Goal: Check status: Check status

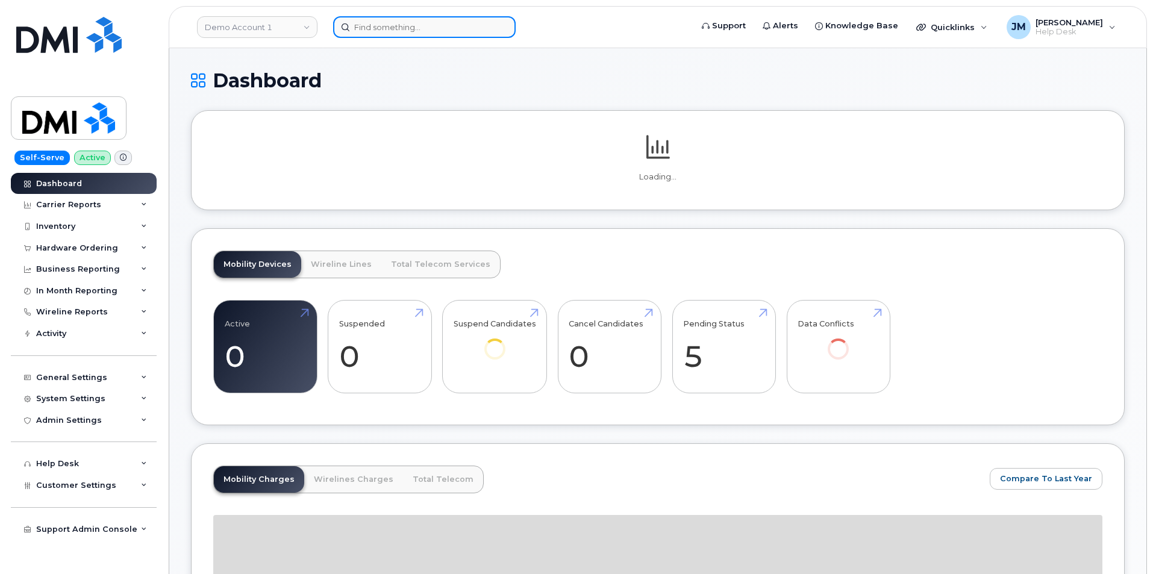
click at [366, 21] on input at bounding box center [424, 27] width 183 height 22
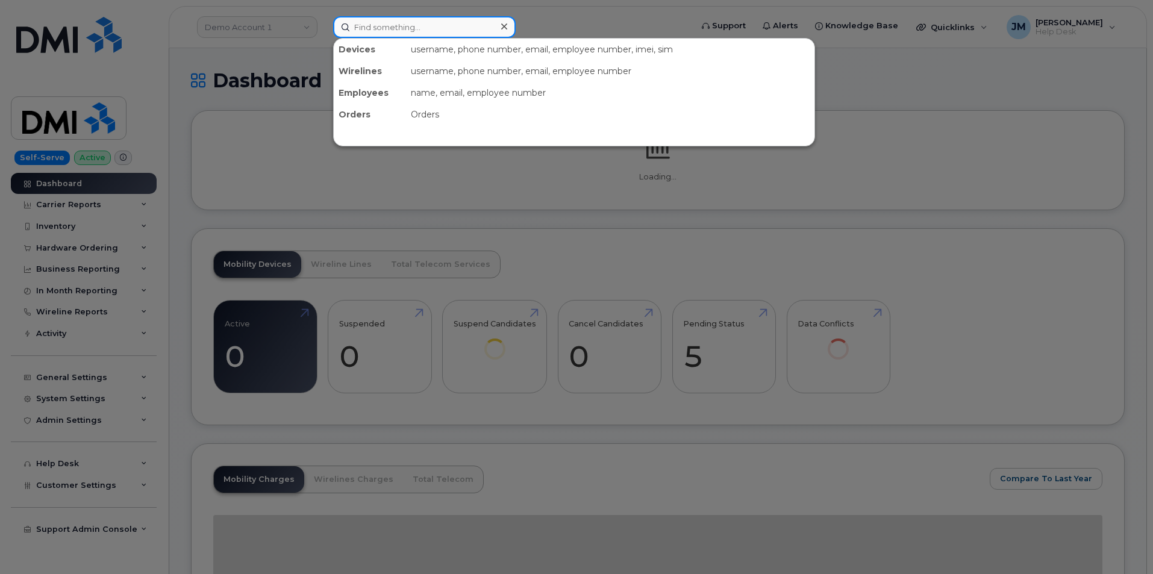
click at [367, 26] on input at bounding box center [424, 27] width 183 height 22
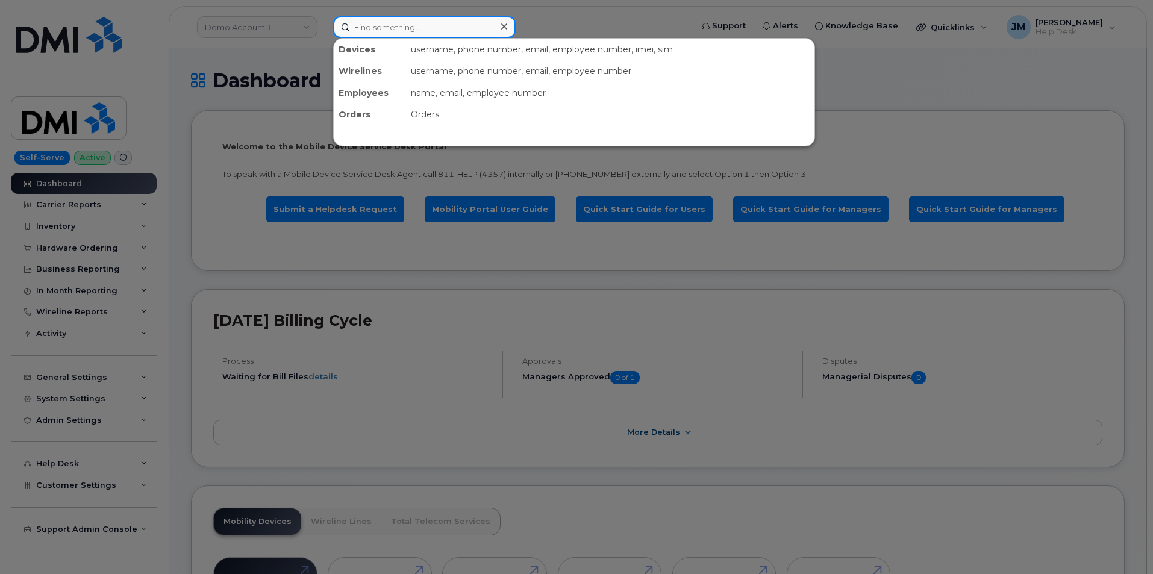
paste input "297317"
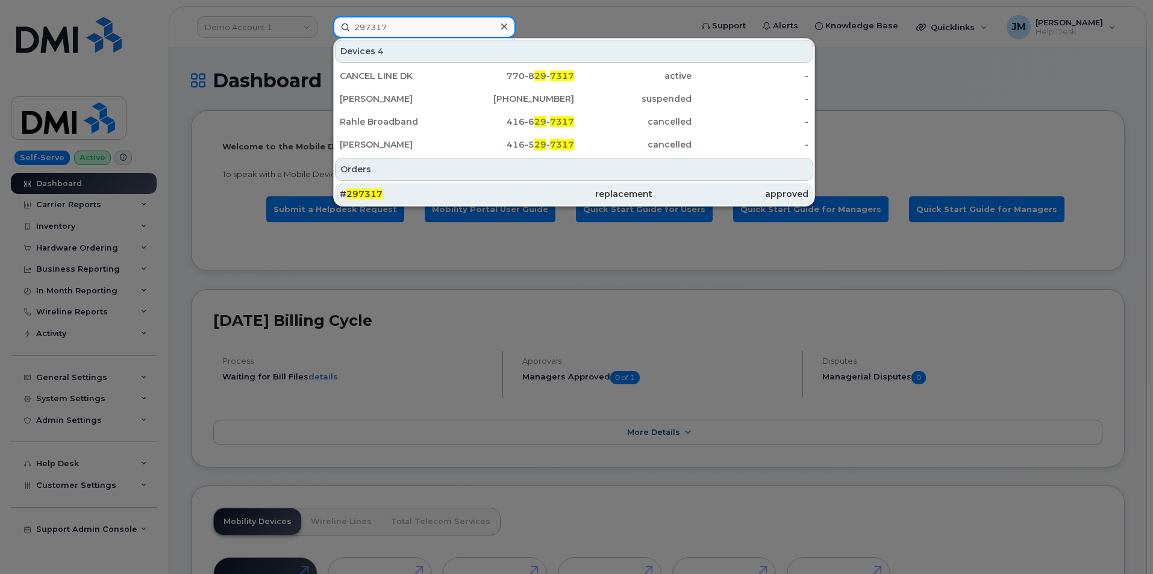
type input "297317"
click at [368, 191] on span "297317" at bounding box center [364, 194] width 36 height 11
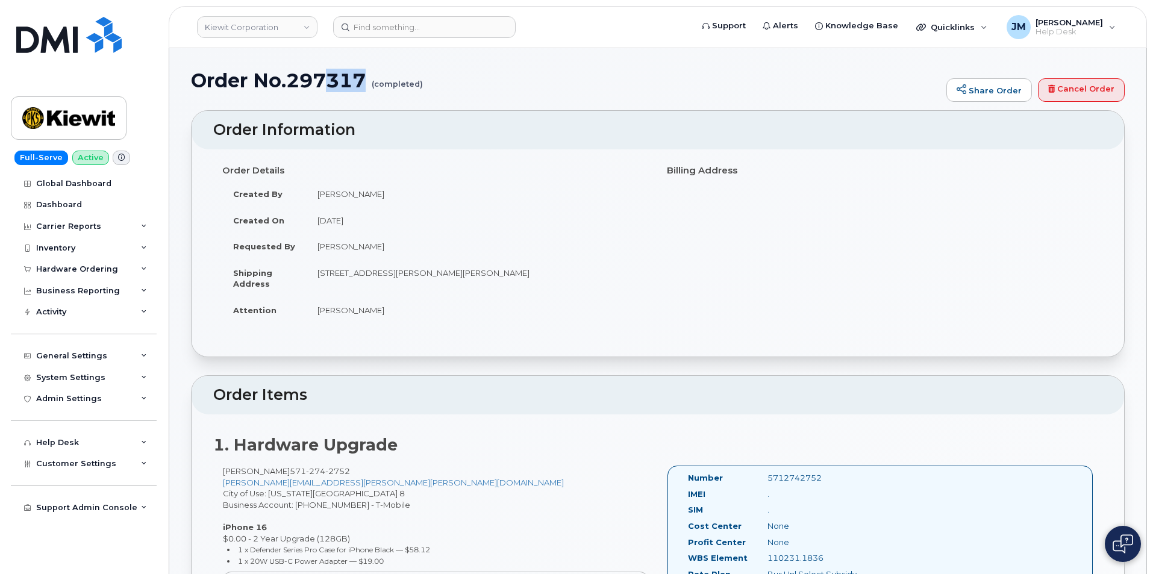
drag, startPoint x: 428, startPoint y: 82, endPoint x: 325, endPoint y: 85, distance: 103.7
click at [325, 85] on h1 "Order No.297317 (completed)" at bounding box center [565, 80] width 749 height 21
drag, startPoint x: 194, startPoint y: 80, endPoint x: 423, endPoint y: 87, distance: 229.1
click at [423, 87] on h1 "Order No.297317 (completed)" at bounding box center [565, 80] width 749 height 21
copy h1 "Order No.297317 (completed)"
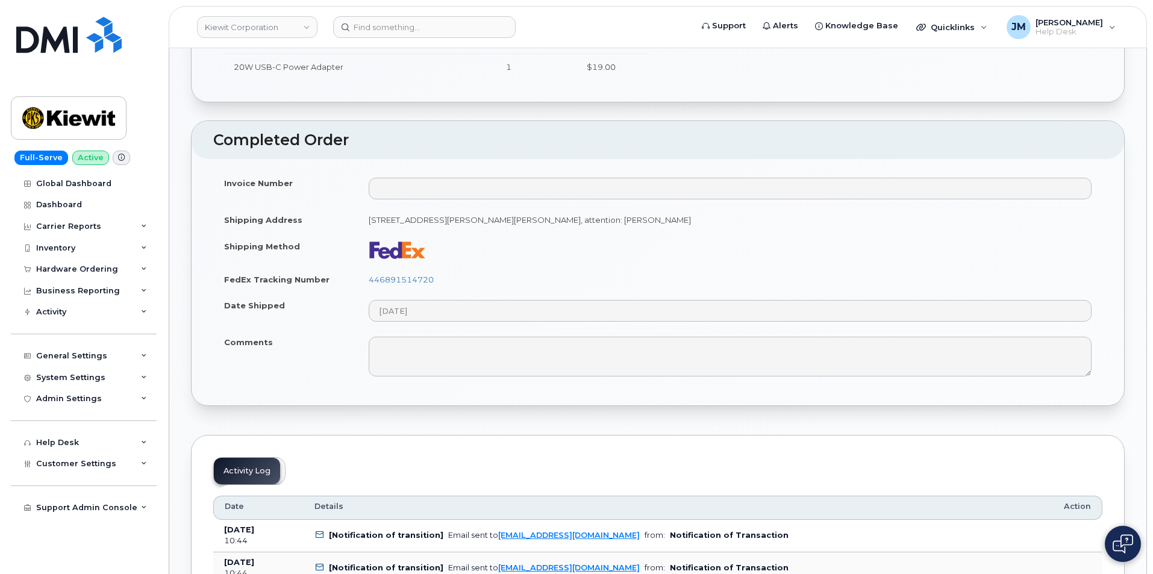
scroll to position [663, 0]
